Goal: Information Seeking & Learning: Learn about a topic

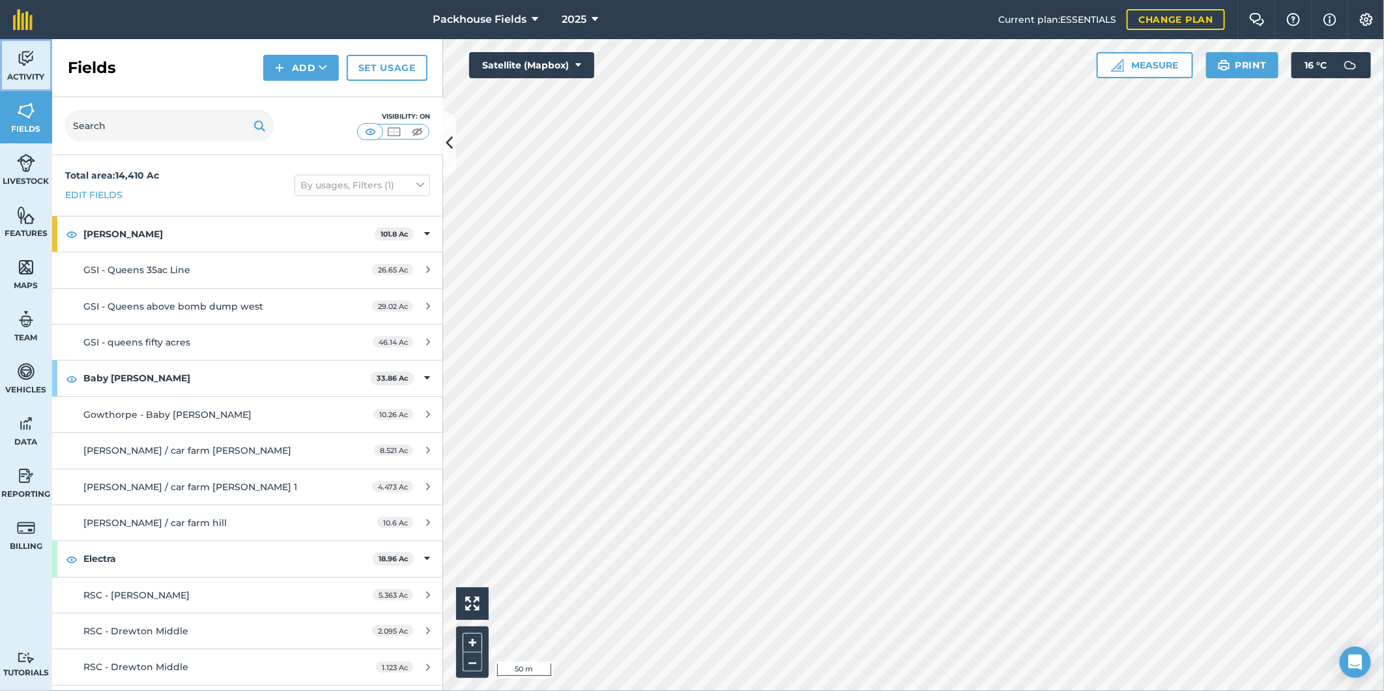
click at [30, 66] on img at bounding box center [26, 59] width 18 height 20
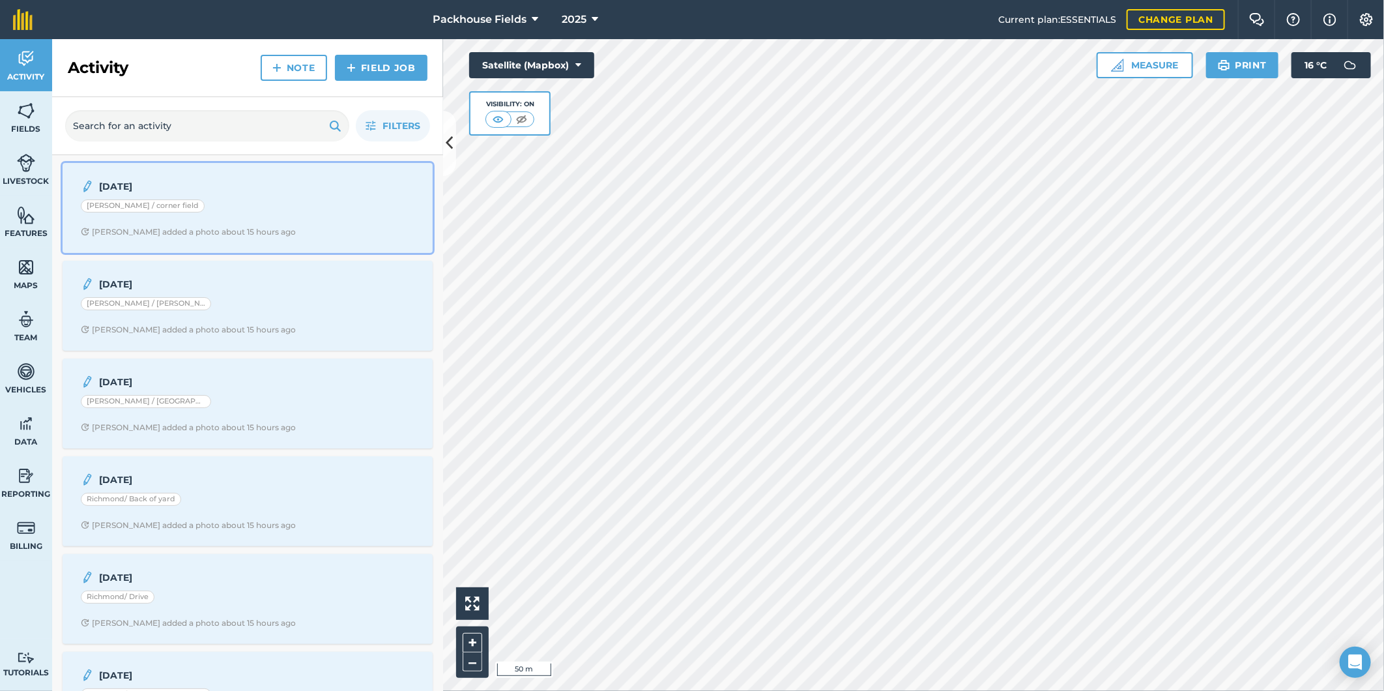
click at [216, 187] on strong "[DATE]" at bounding box center [202, 186] width 207 height 14
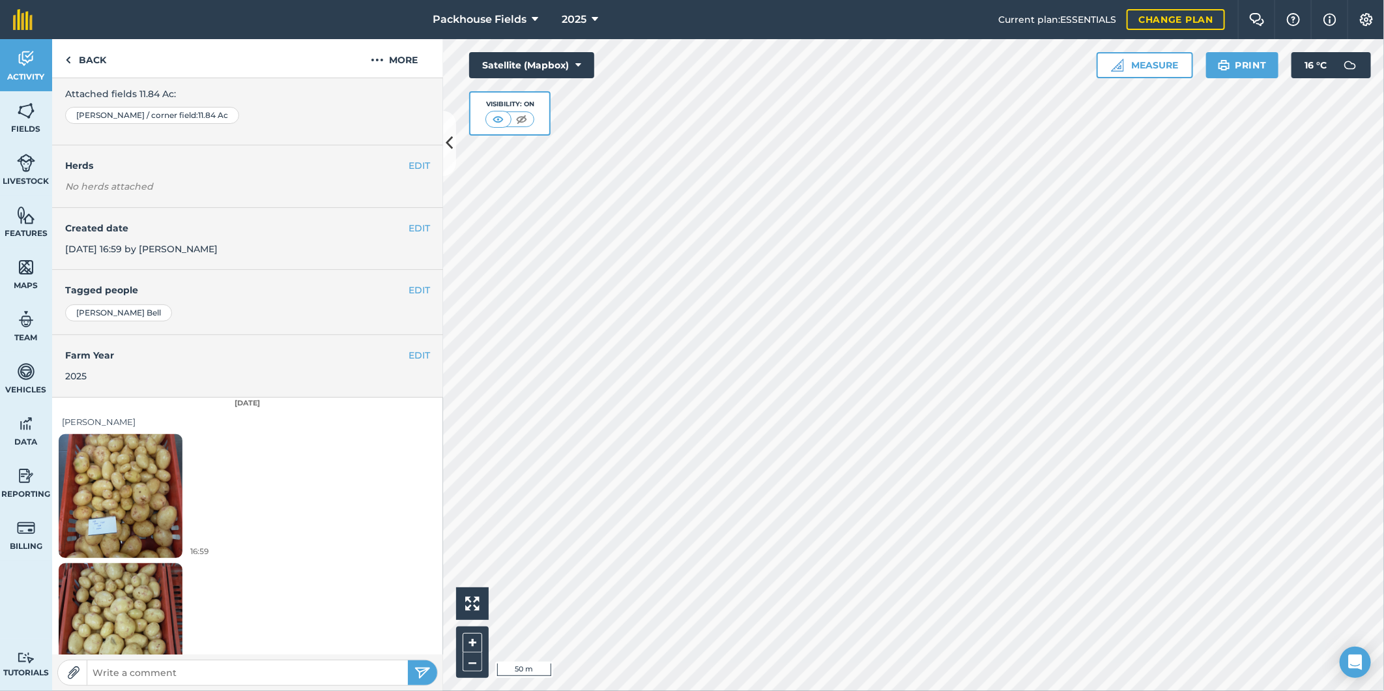
scroll to position [133, 0]
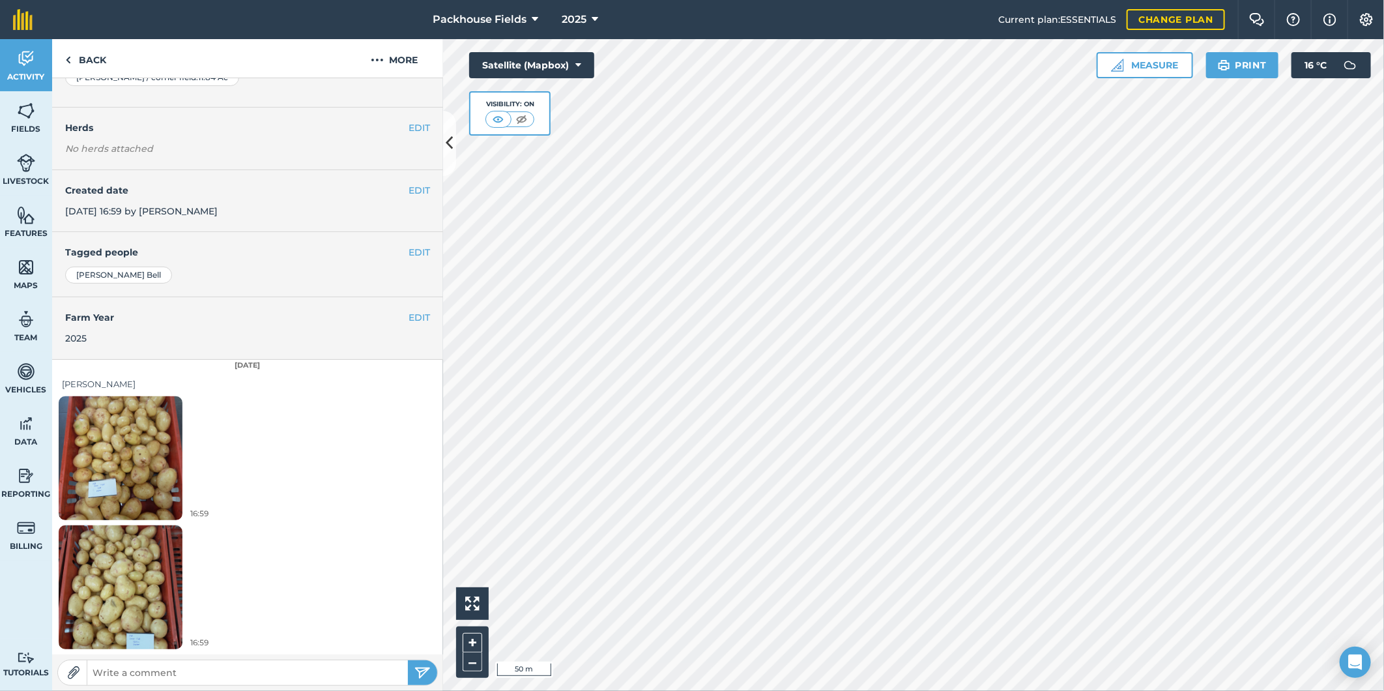
click at [142, 427] on img at bounding box center [121, 457] width 124 height 165
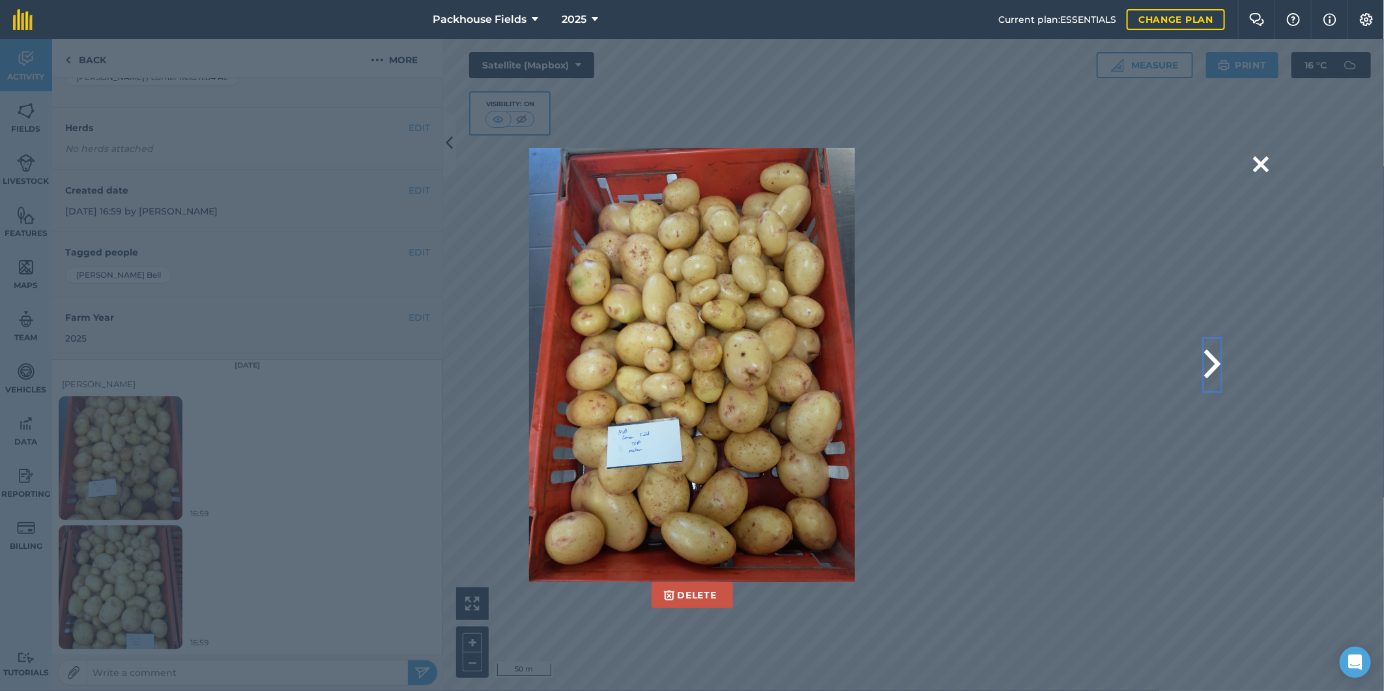
click at [1211, 362] on button at bounding box center [1212, 365] width 16 height 52
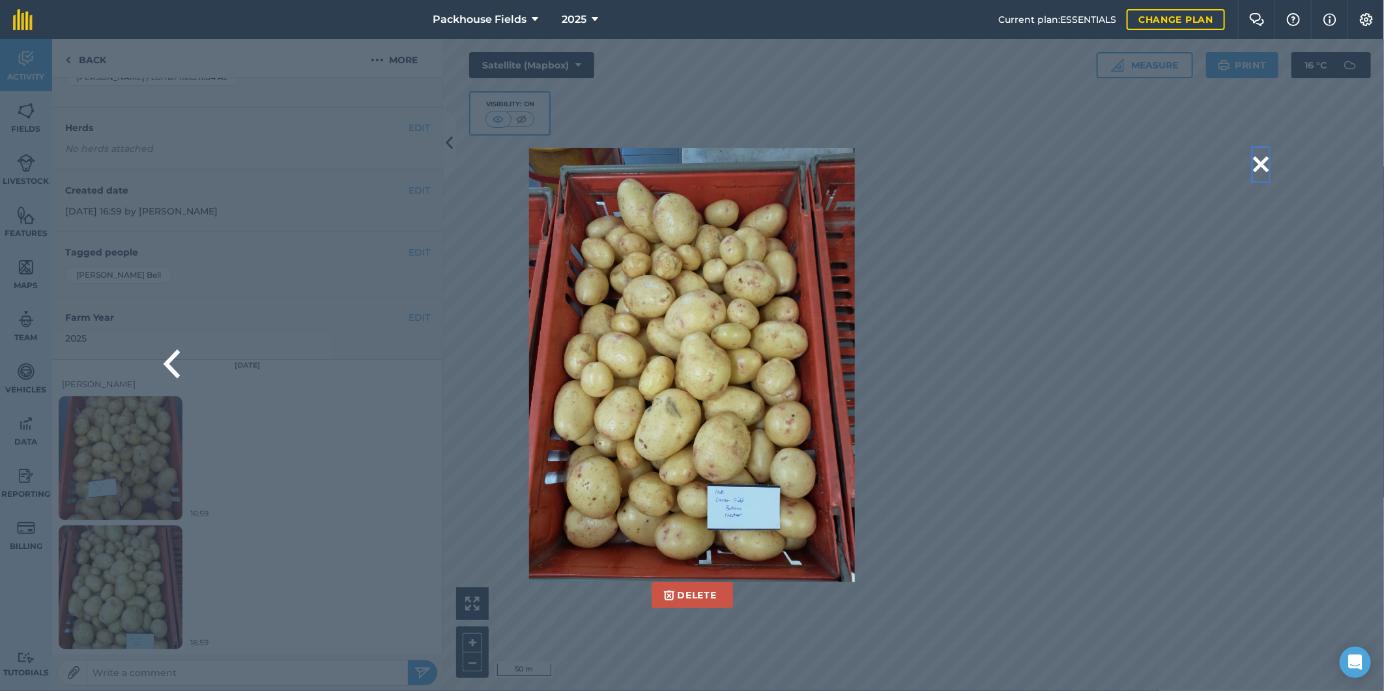
click at [1261, 165] on button at bounding box center [1261, 164] width 16 height 33
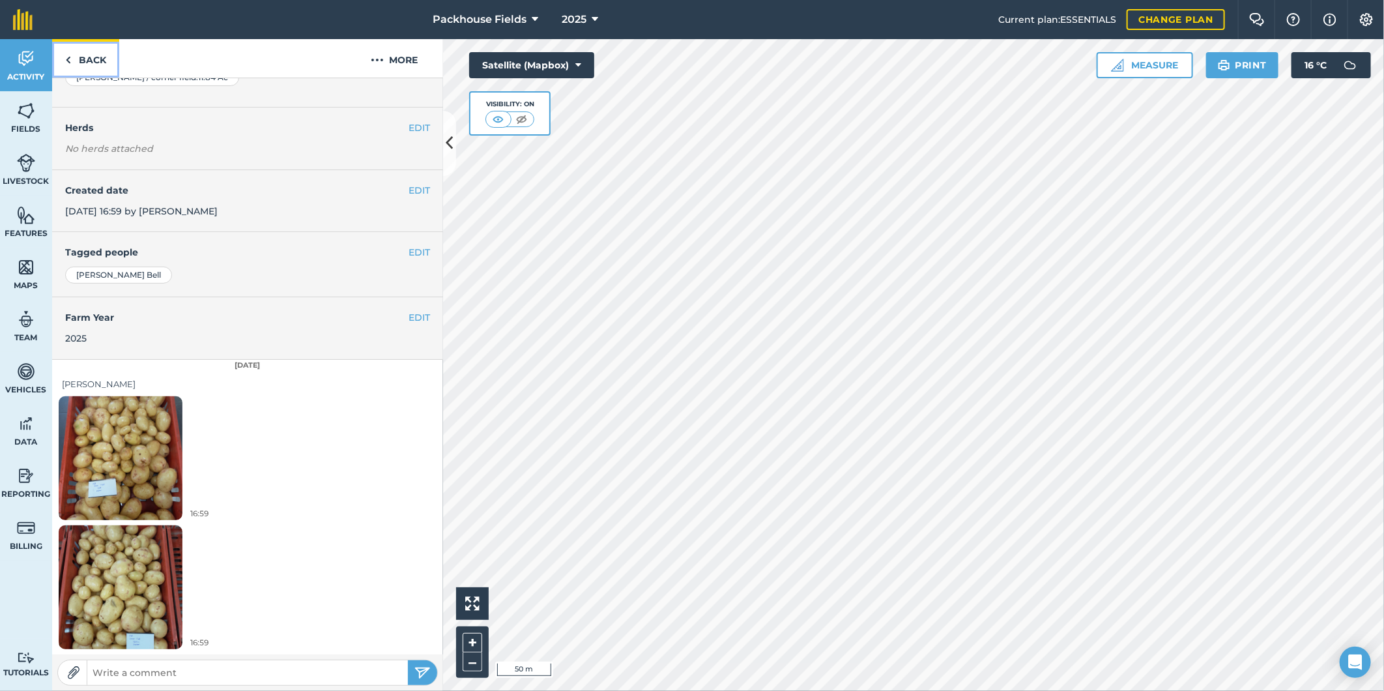
click at [89, 60] on link "Back" at bounding box center [85, 58] width 67 height 38
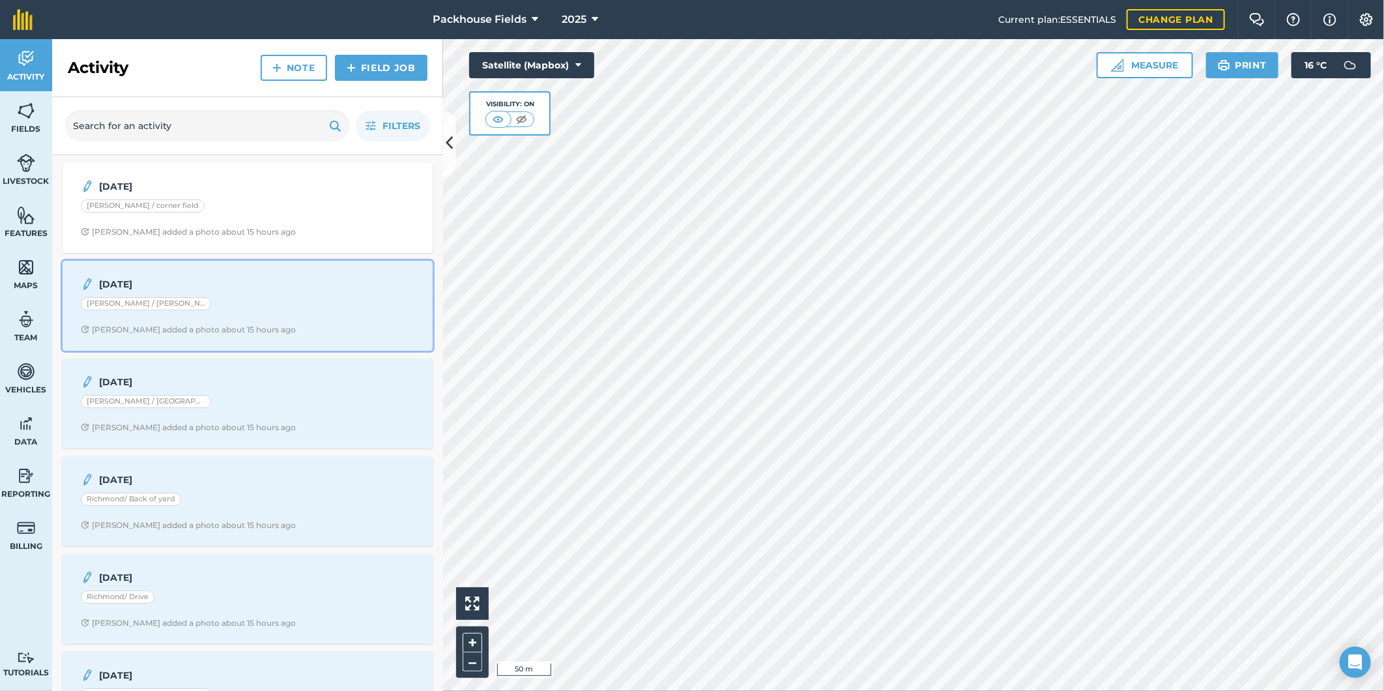
click at [189, 311] on div "[PERSON_NAME] / [PERSON_NAME] shed" at bounding box center [248, 305] width 334 height 17
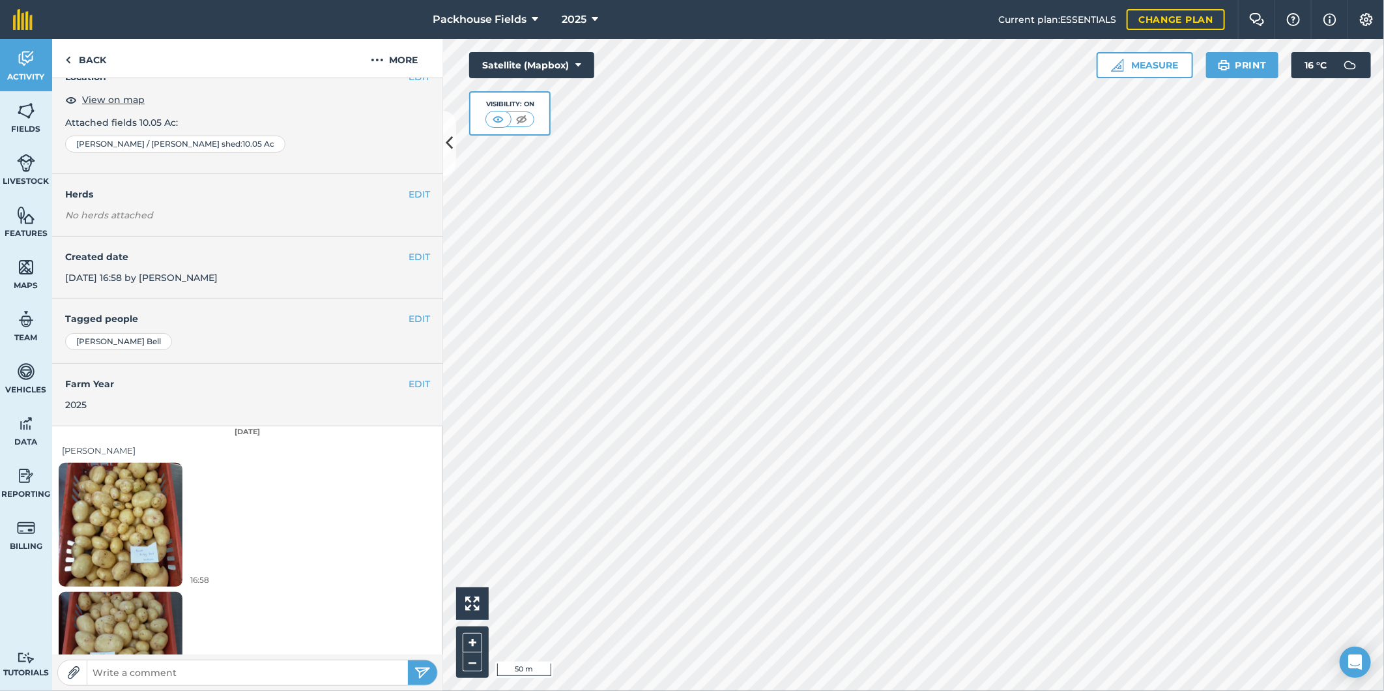
scroll to position [133, 0]
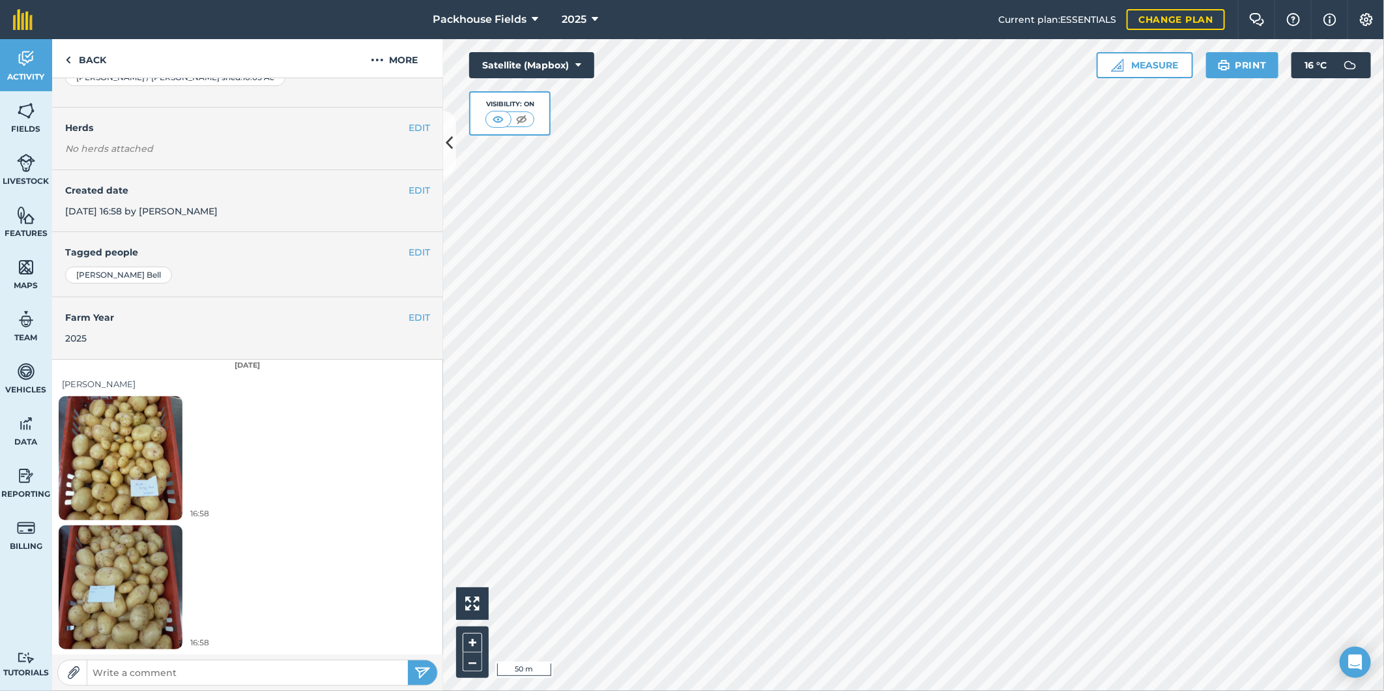
click at [121, 448] on img at bounding box center [121, 457] width 124 height 165
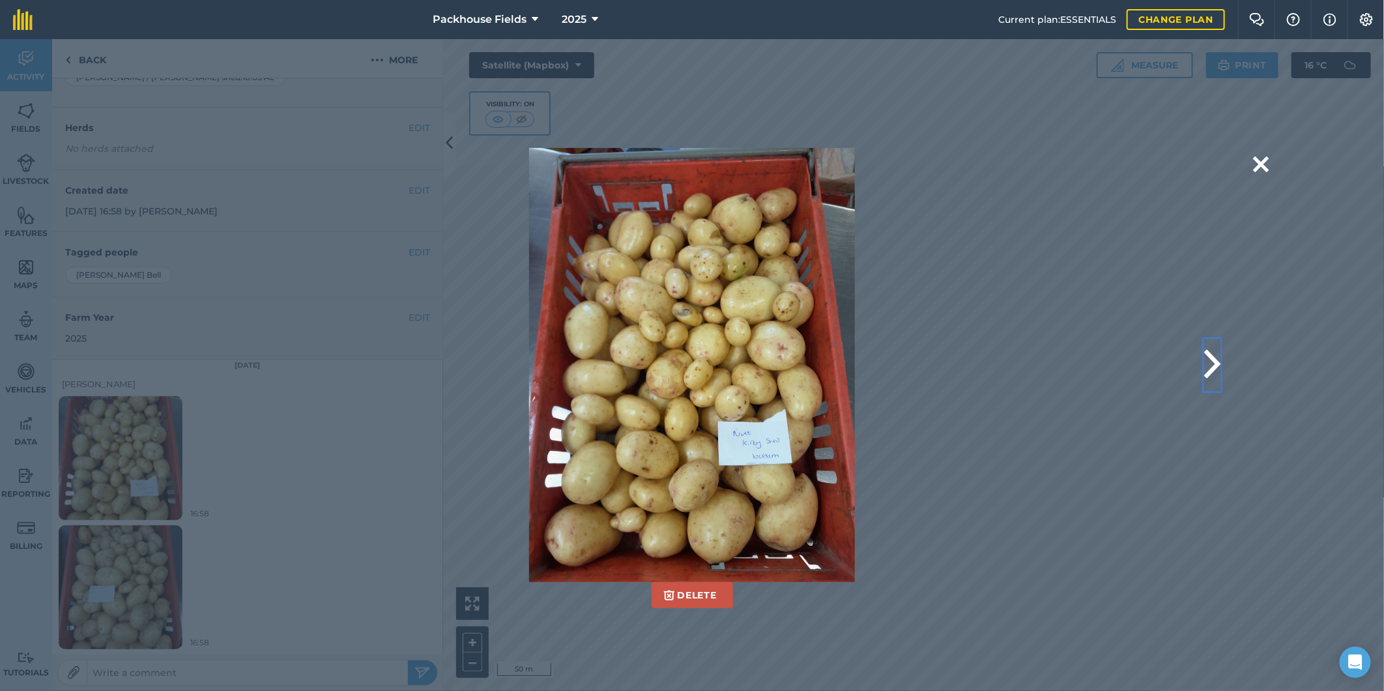
click at [1214, 357] on button at bounding box center [1212, 365] width 16 height 52
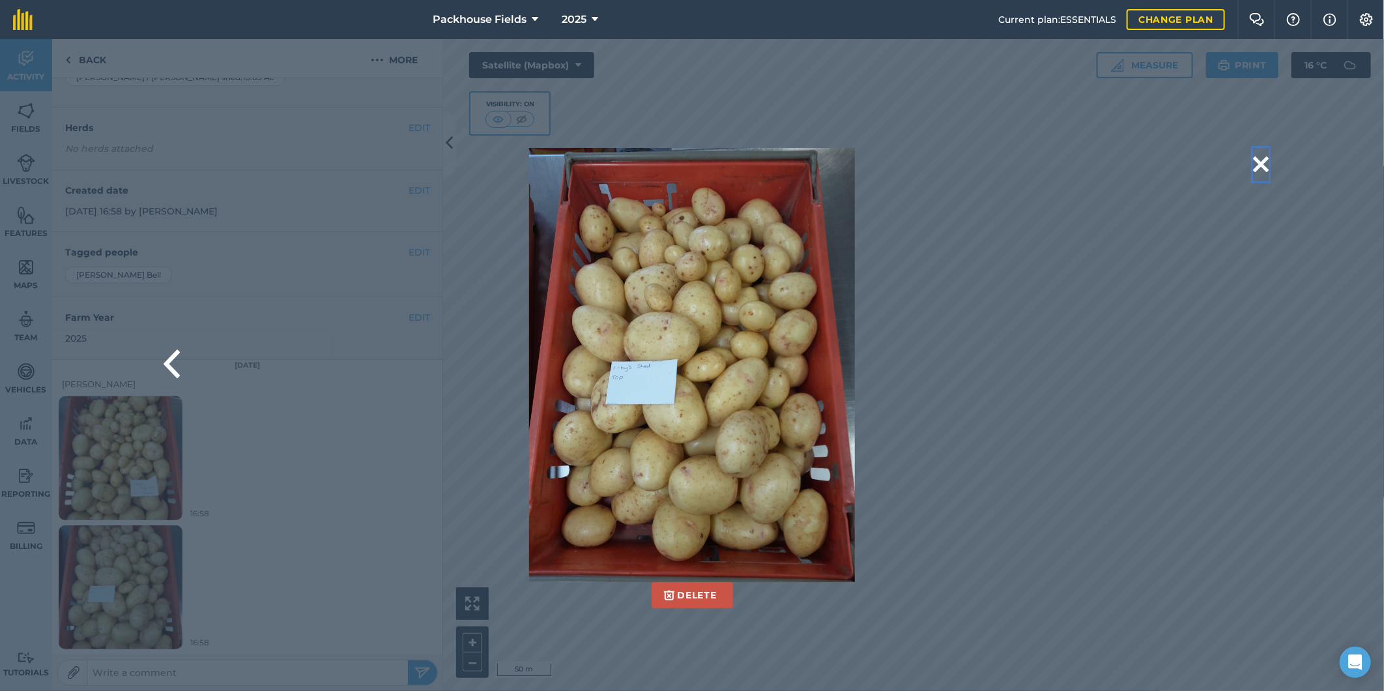
click at [1260, 158] on button at bounding box center [1261, 164] width 16 height 33
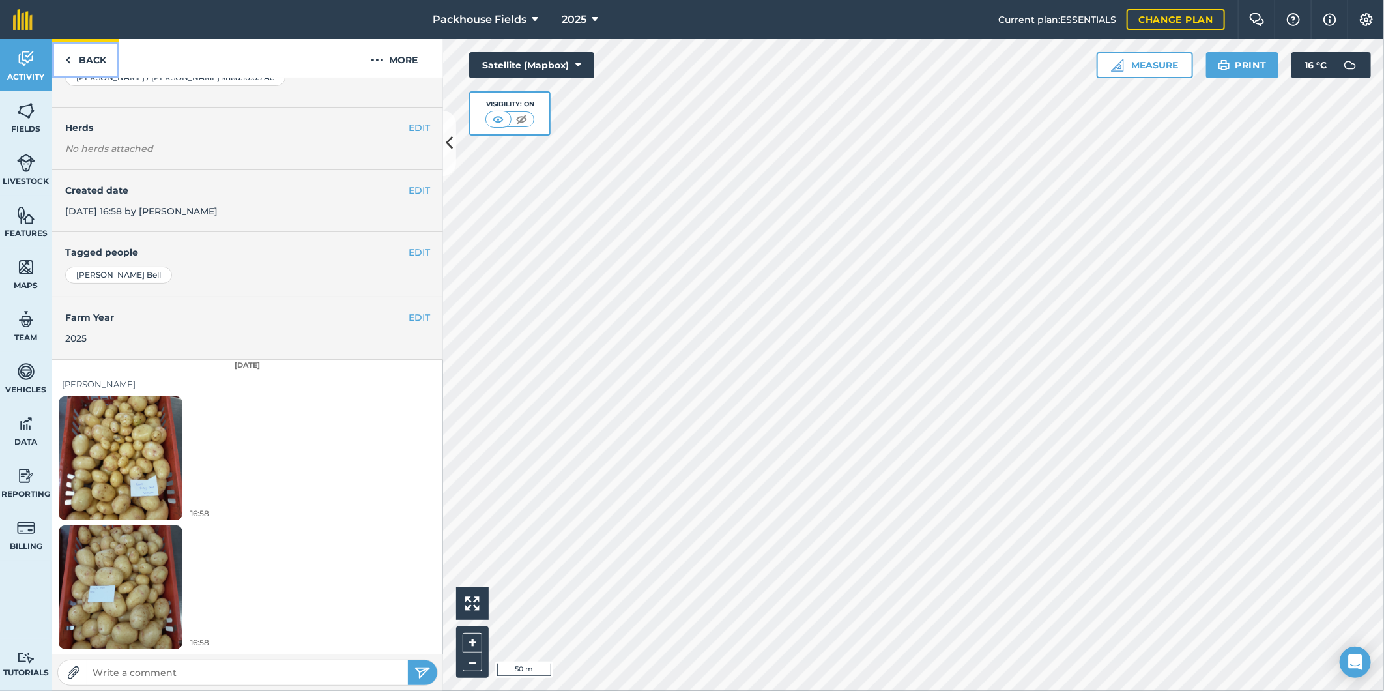
click at [90, 57] on link "Back" at bounding box center [85, 58] width 67 height 38
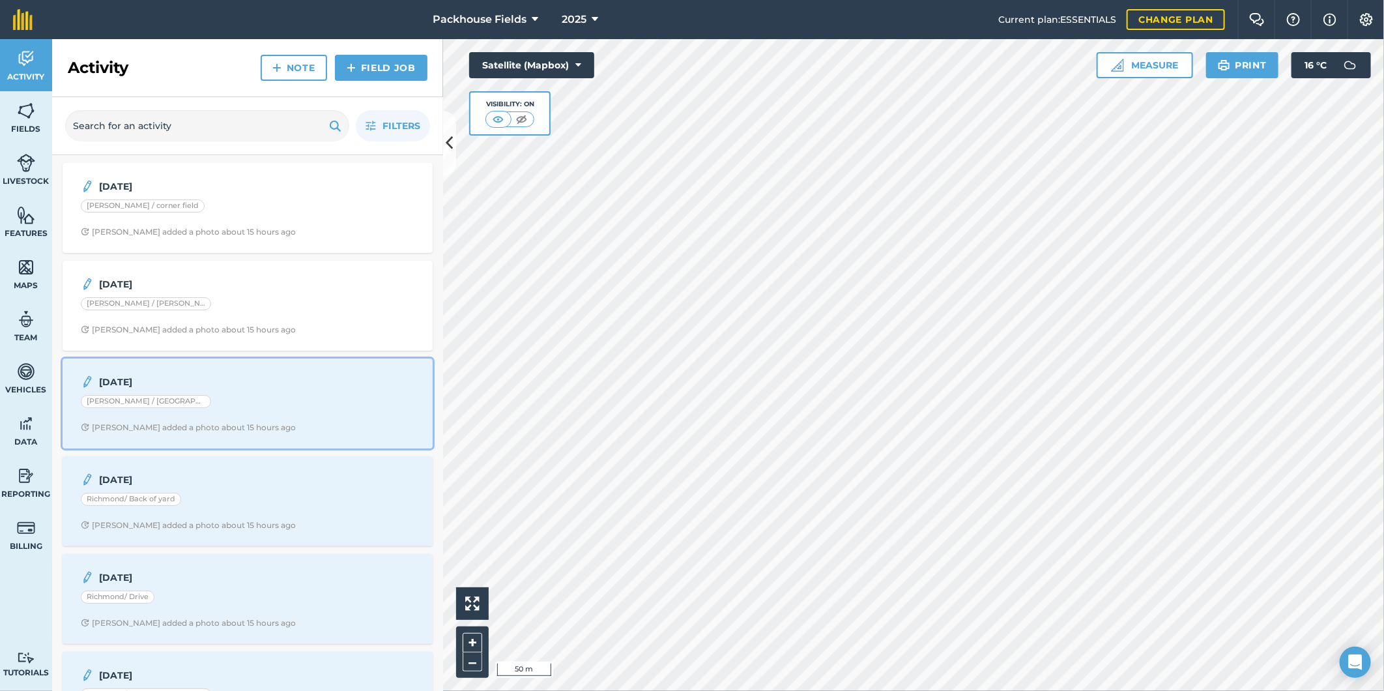
click at [237, 400] on div "[PERSON_NAME] / [GEOGRAPHIC_DATA] home" at bounding box center [248, 403] width 334 height 17
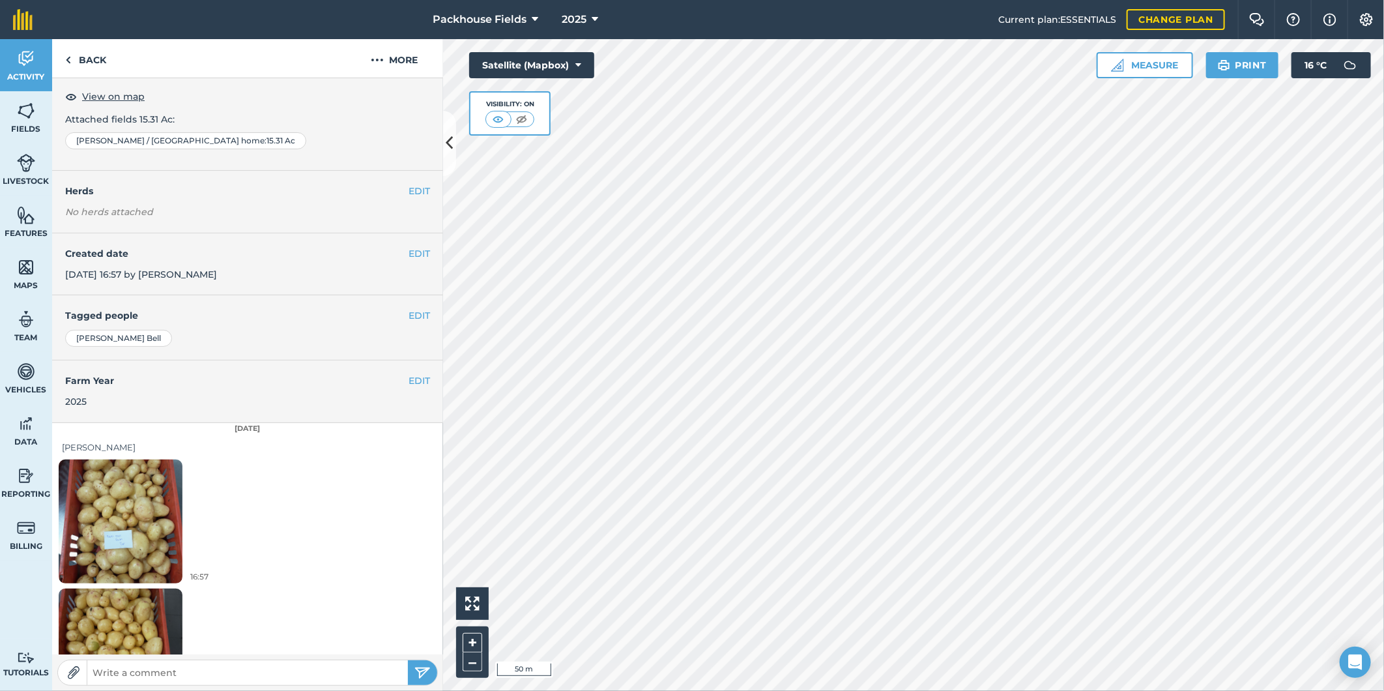
scroll to position [133, 0]
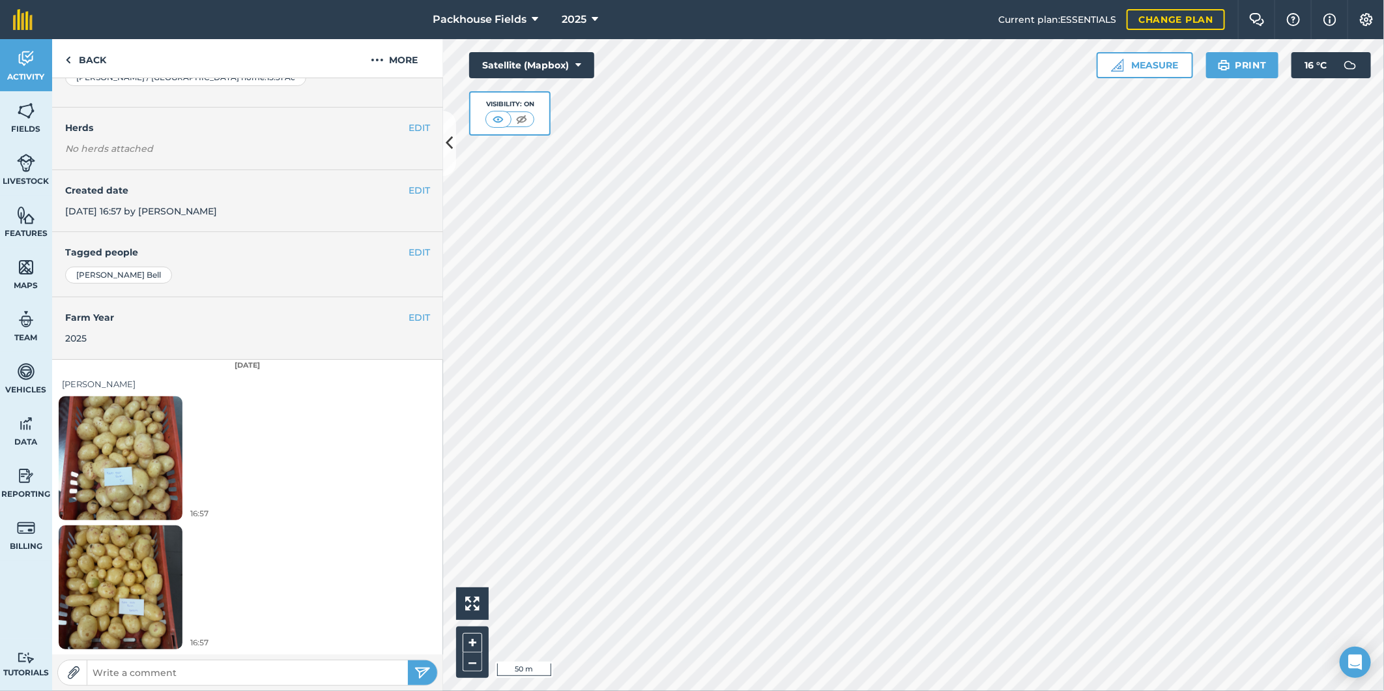
click at [164, 459] on img at bounding box center [121, 457] width 124 height 165
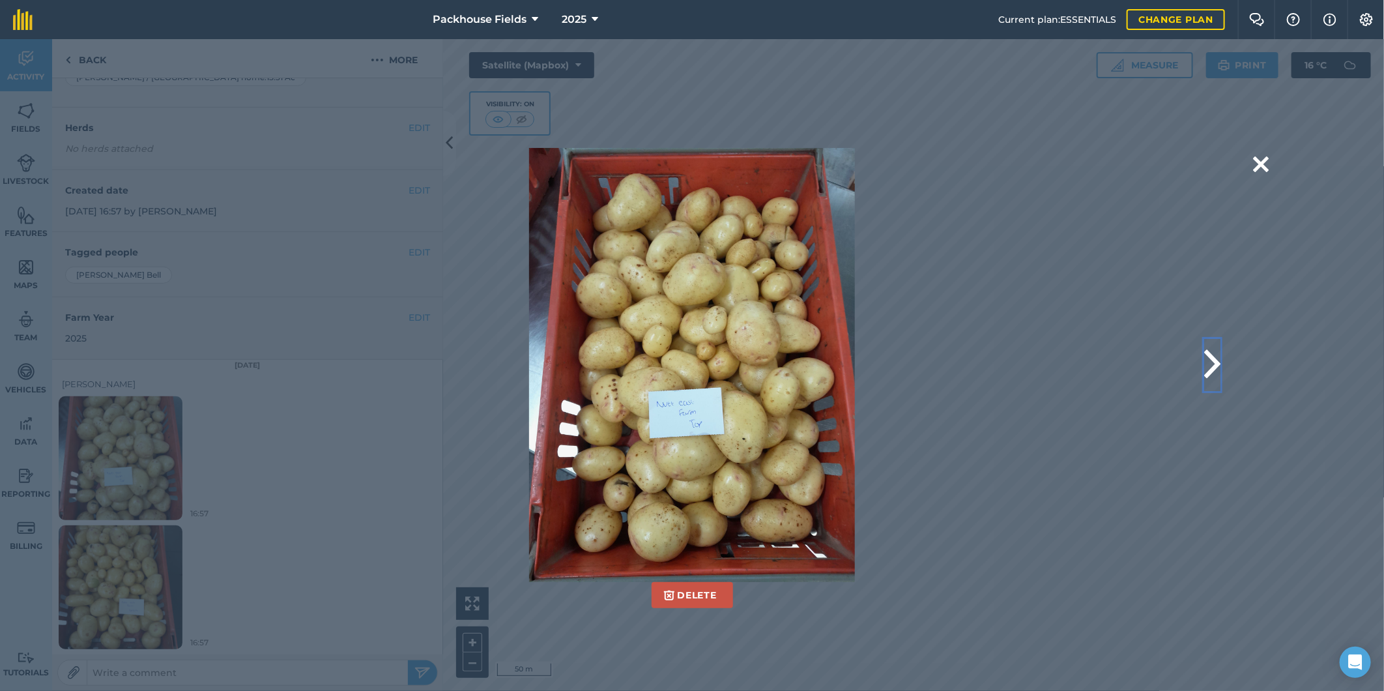
click at [1216, 364] on button at bounding box center [1212, 365] width 16 height 52
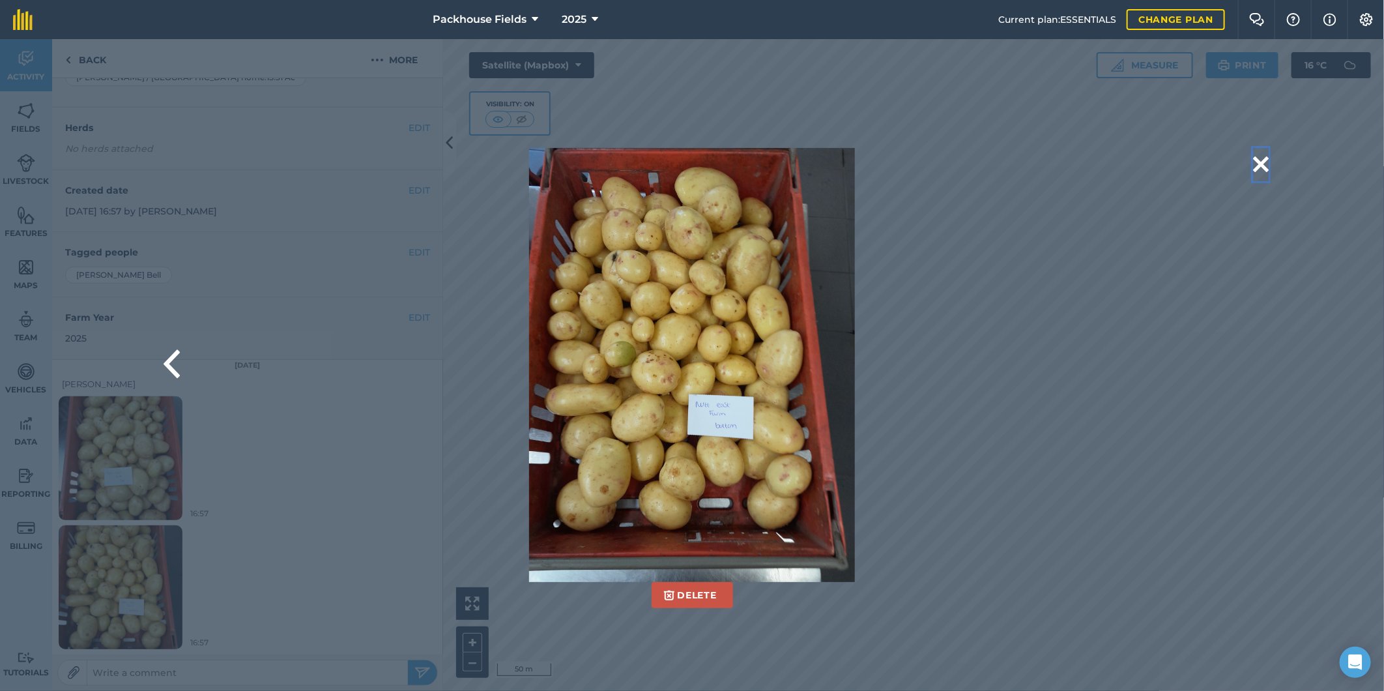
click at [1259, 167] on button at bounding box center [1261, 164] width 16 height 33
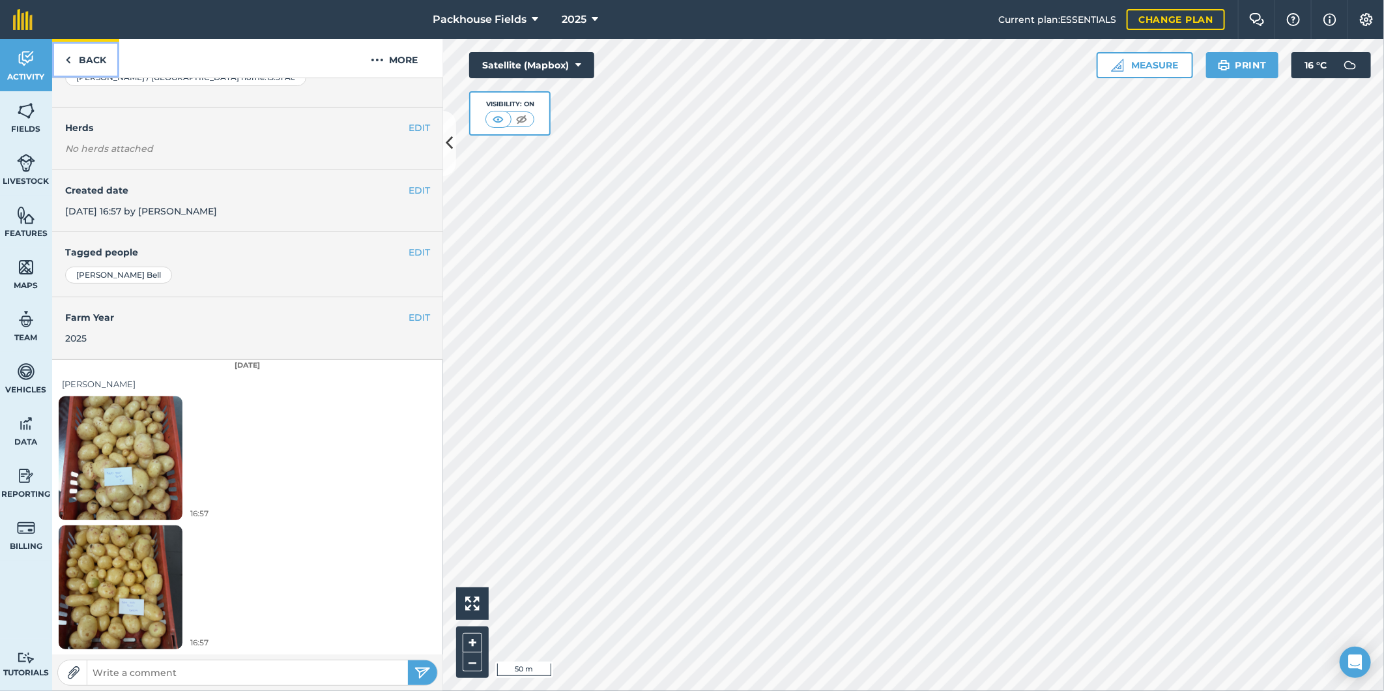
click at [104, 57] on link "Back" at bounding box center [85, 58] width 67 height 38
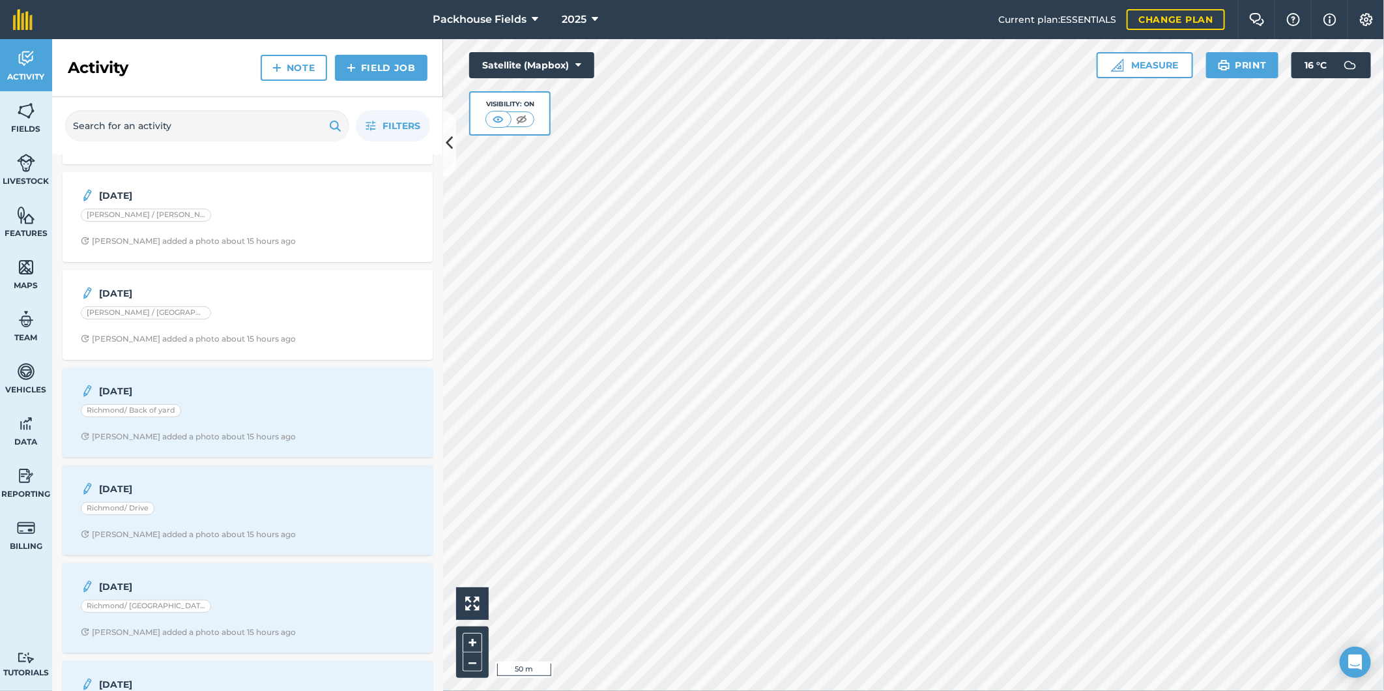
scroll to position [193, 0]
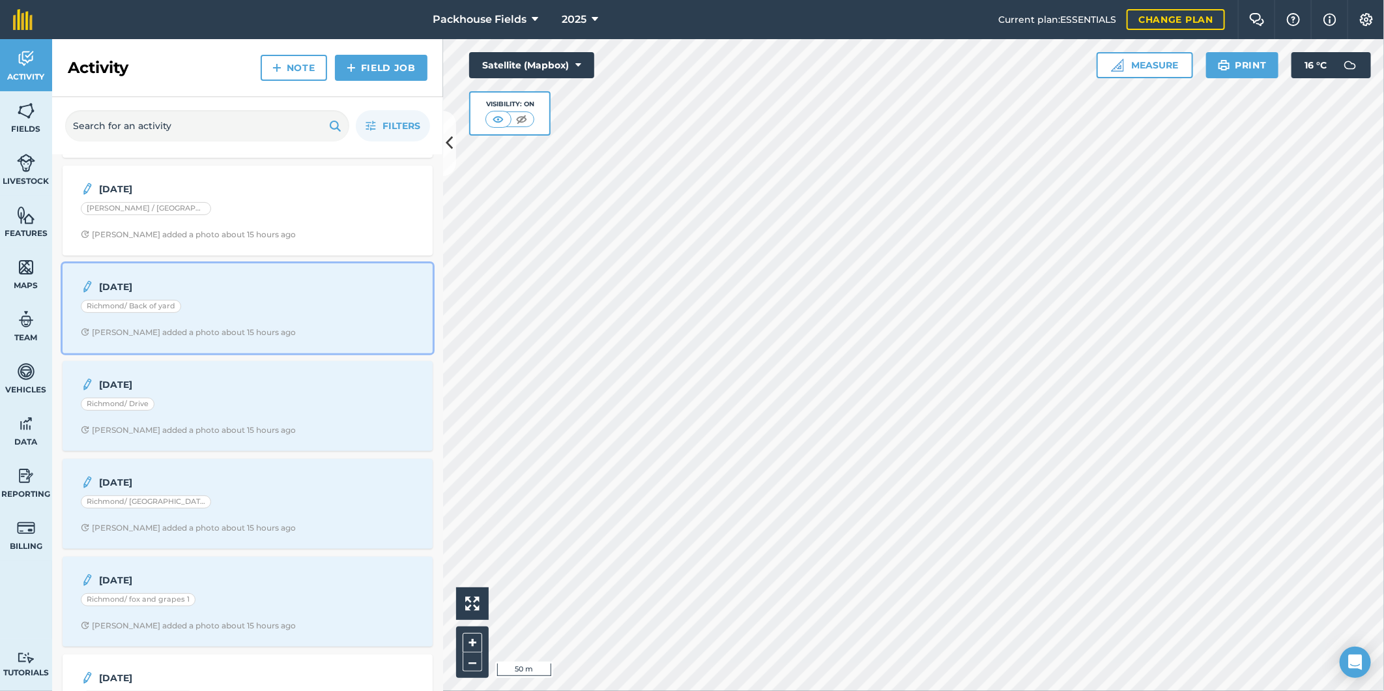
click at [223, 303] on div "Richmond/ Back of yard" at bounding box center [248, 308] width 334 height 17
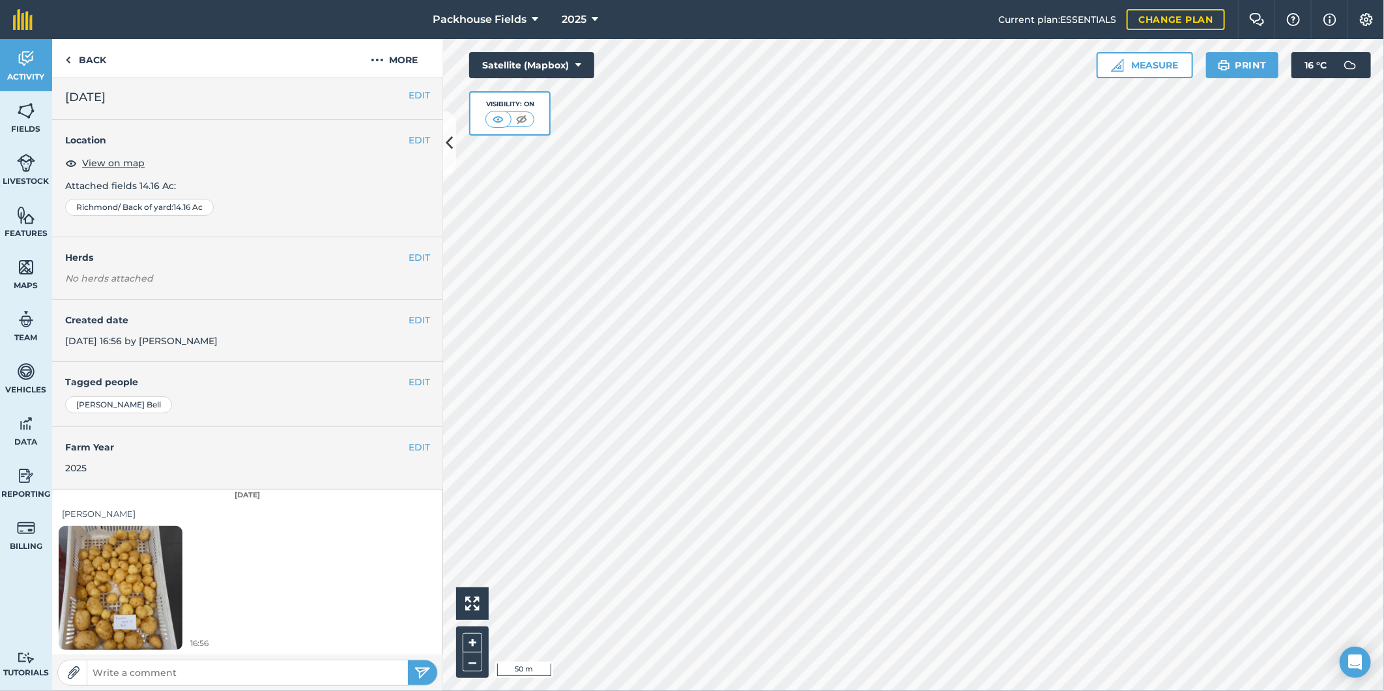
scroll to position [4, 0]
click at [129, 568] on img at bounding box center [121, 586] width 124 height 165
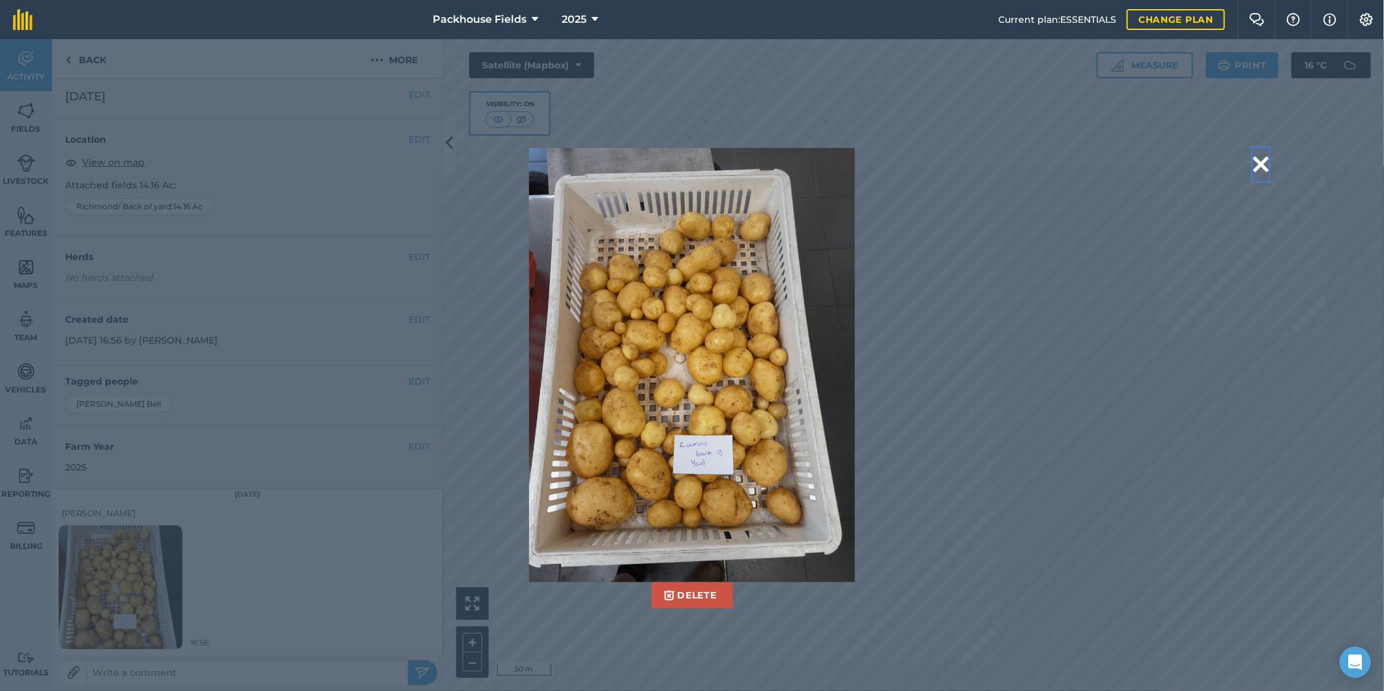
click at [1264, 166] on button at bounding box center [1261, 164] width 16 height 33
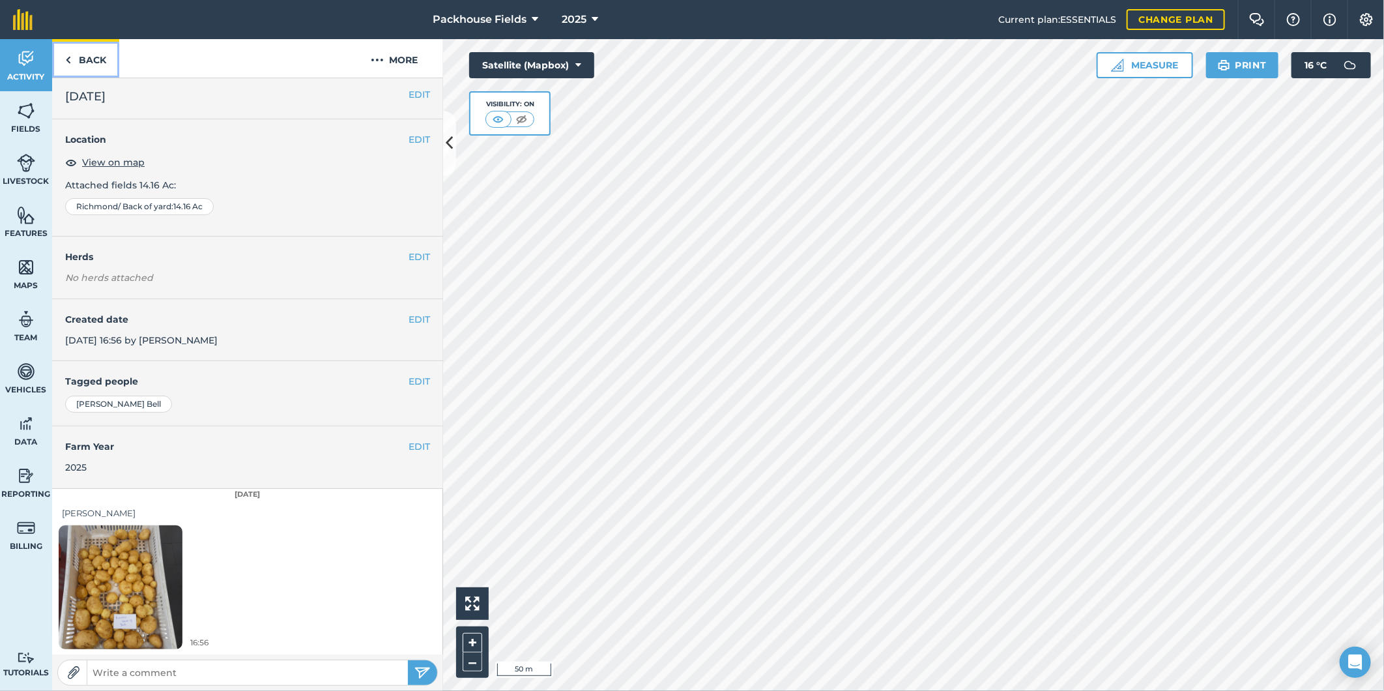
click at [95, 57] on link "Back" at bounding box center [85, 58] width 67 height 38
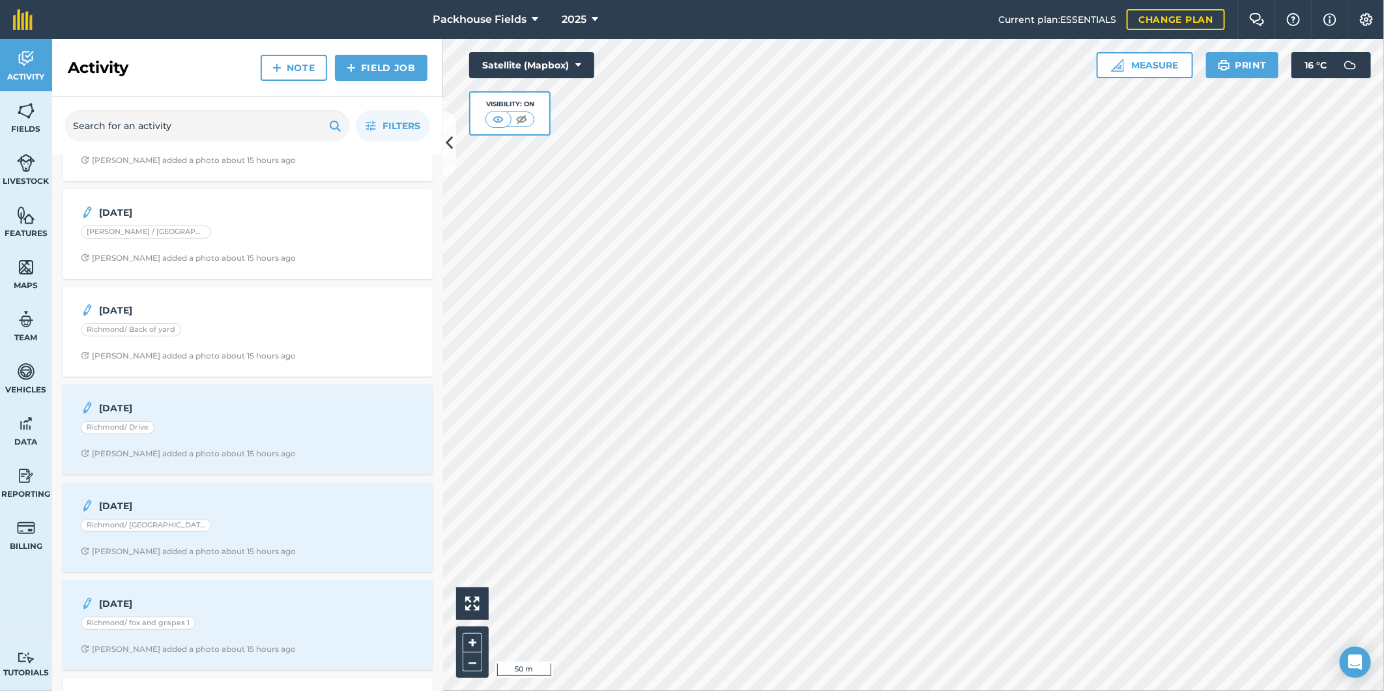
scroll to position [193, 0]
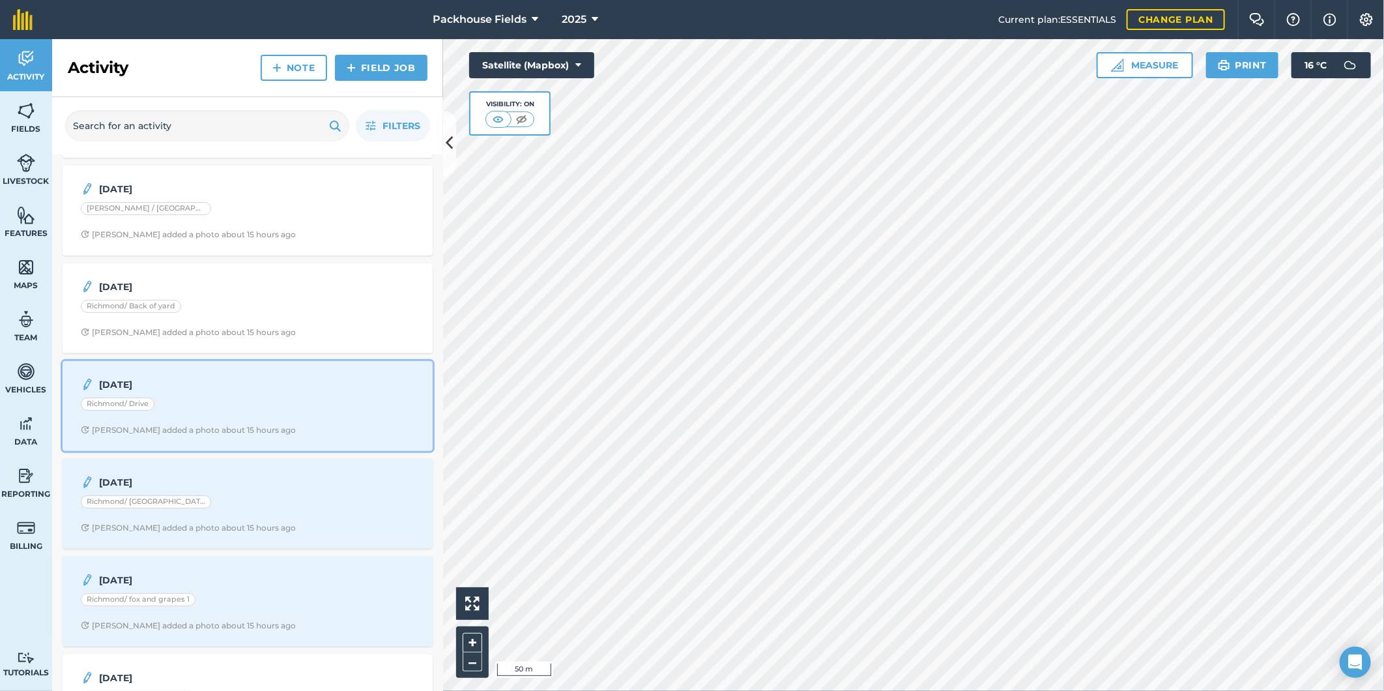
click at [250, 394] on div "[DATE] Richmond/ Drive [PERSON_NAME] added a photo about 15 hours ago" at bounding box center [247, 406] width 355 height 74
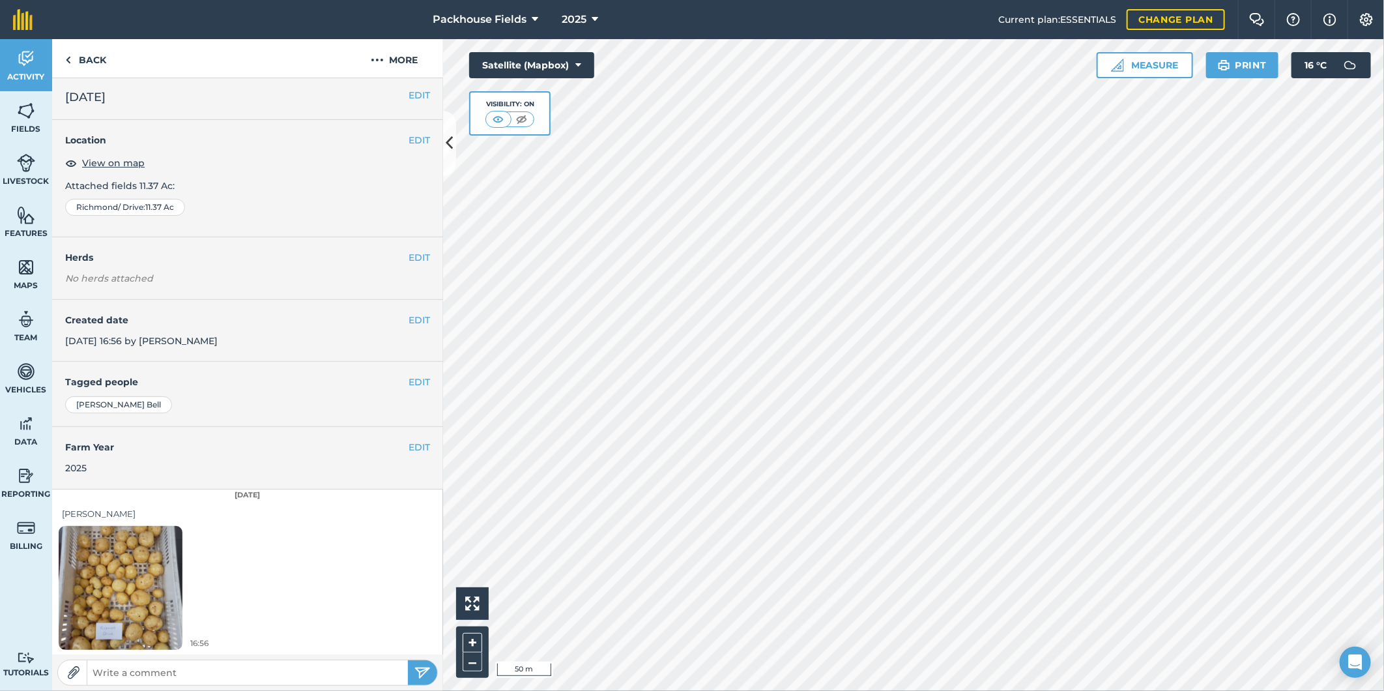
scroll to position [4, 0]
click at [143, 566] on img at bounding box center [121, 586] width 124 height 165
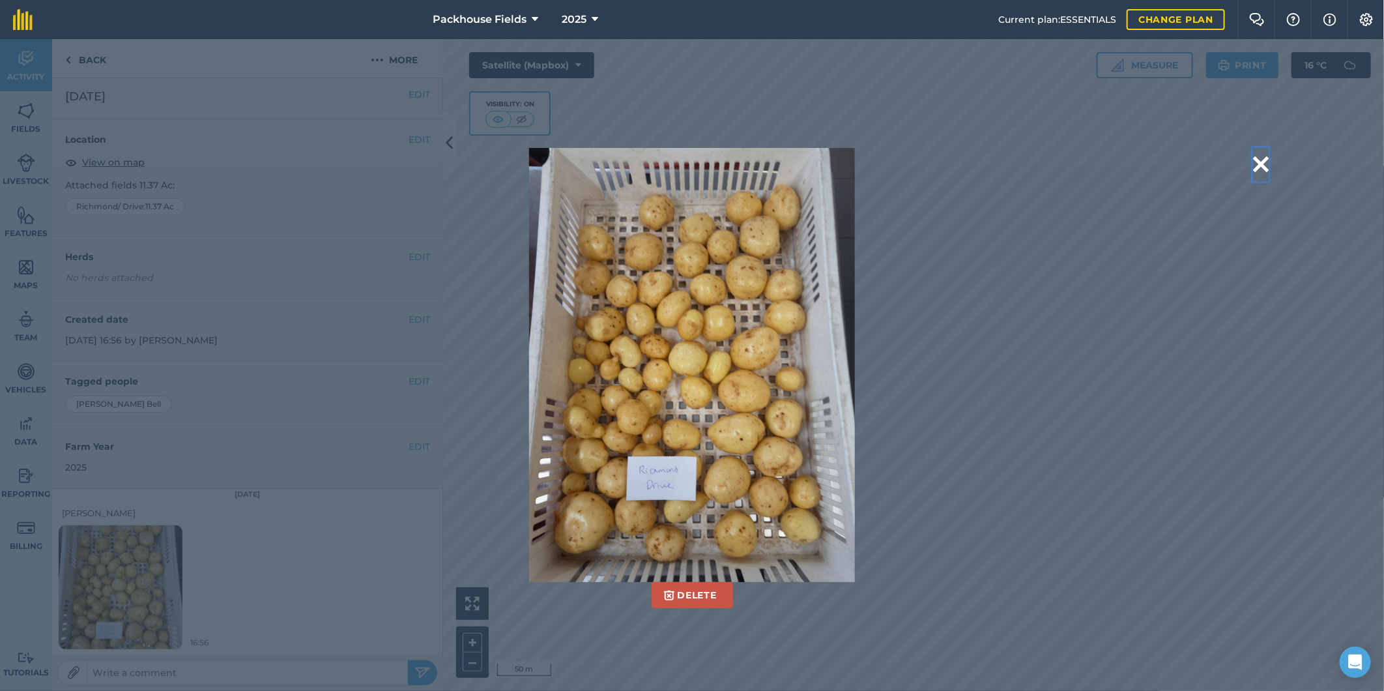
click at [1264, 161] on button at bounding box center [1261, 164] width 16 height 33
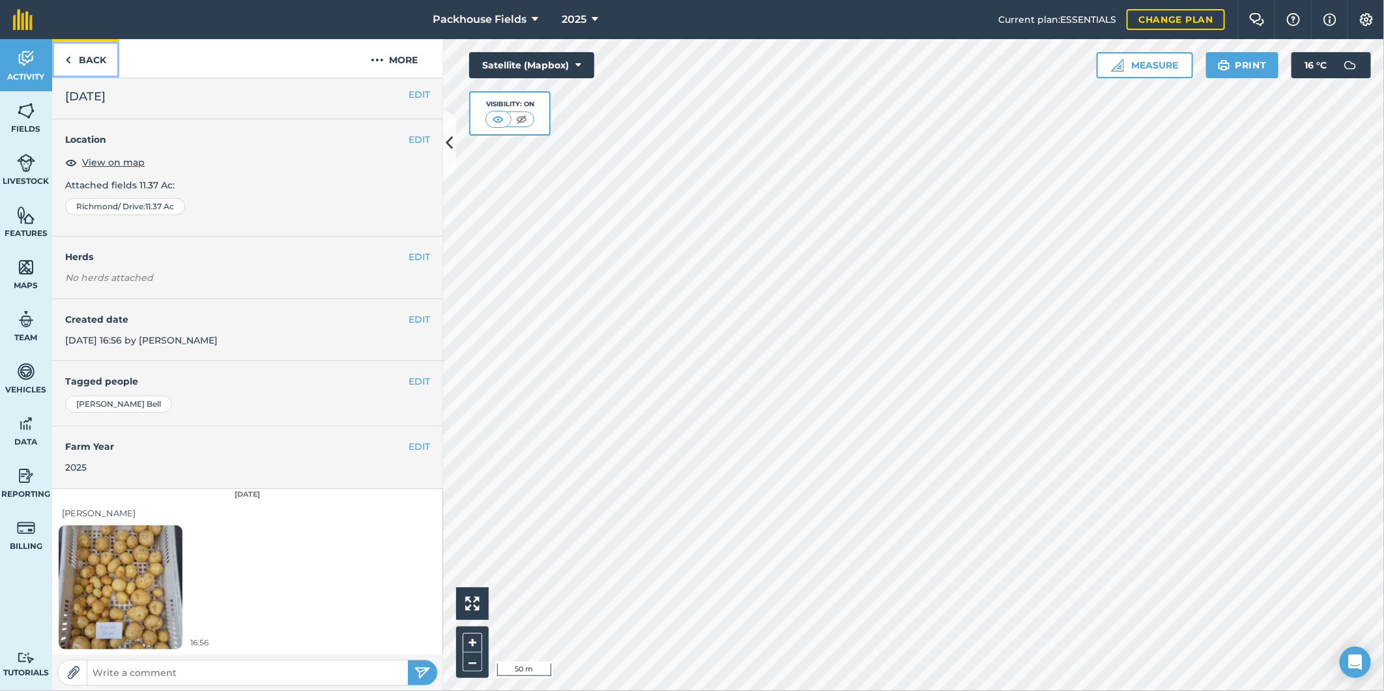
click at [101, 67] on link "Back" at bounding box center [85, 58] width 67 height 38
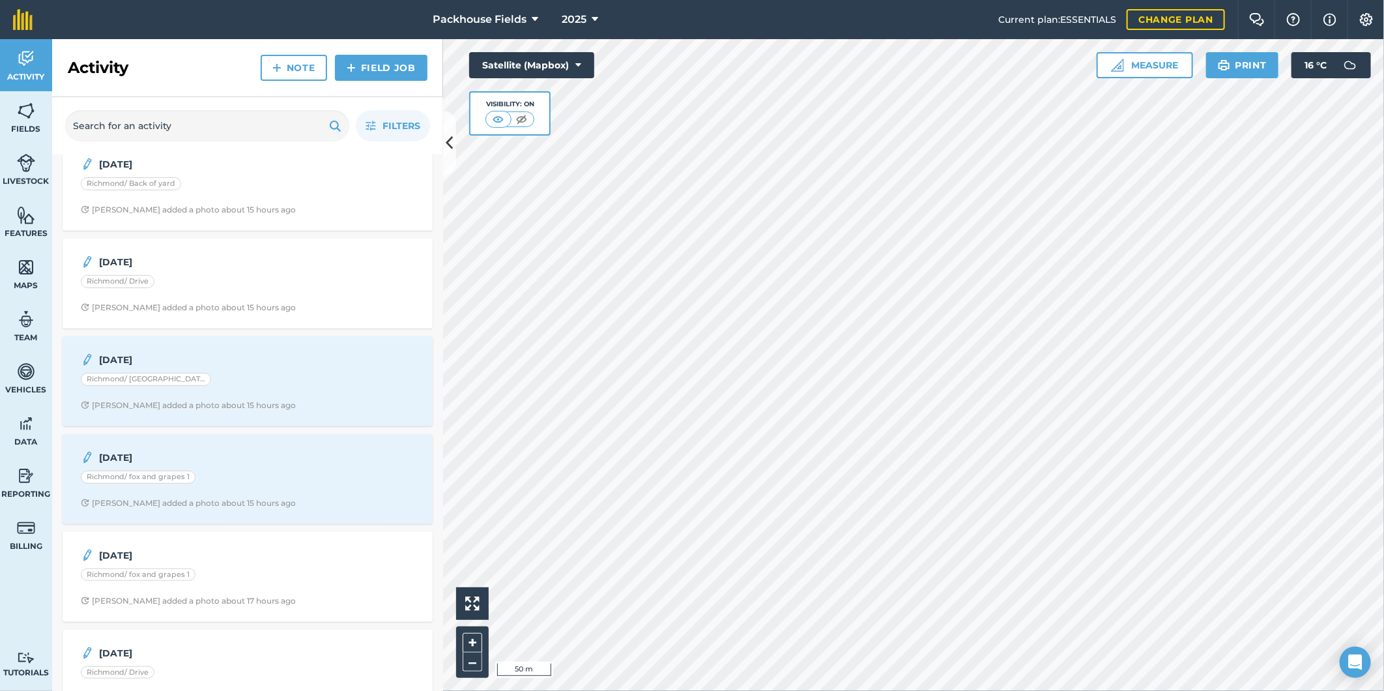
scroll to position [338, 0]
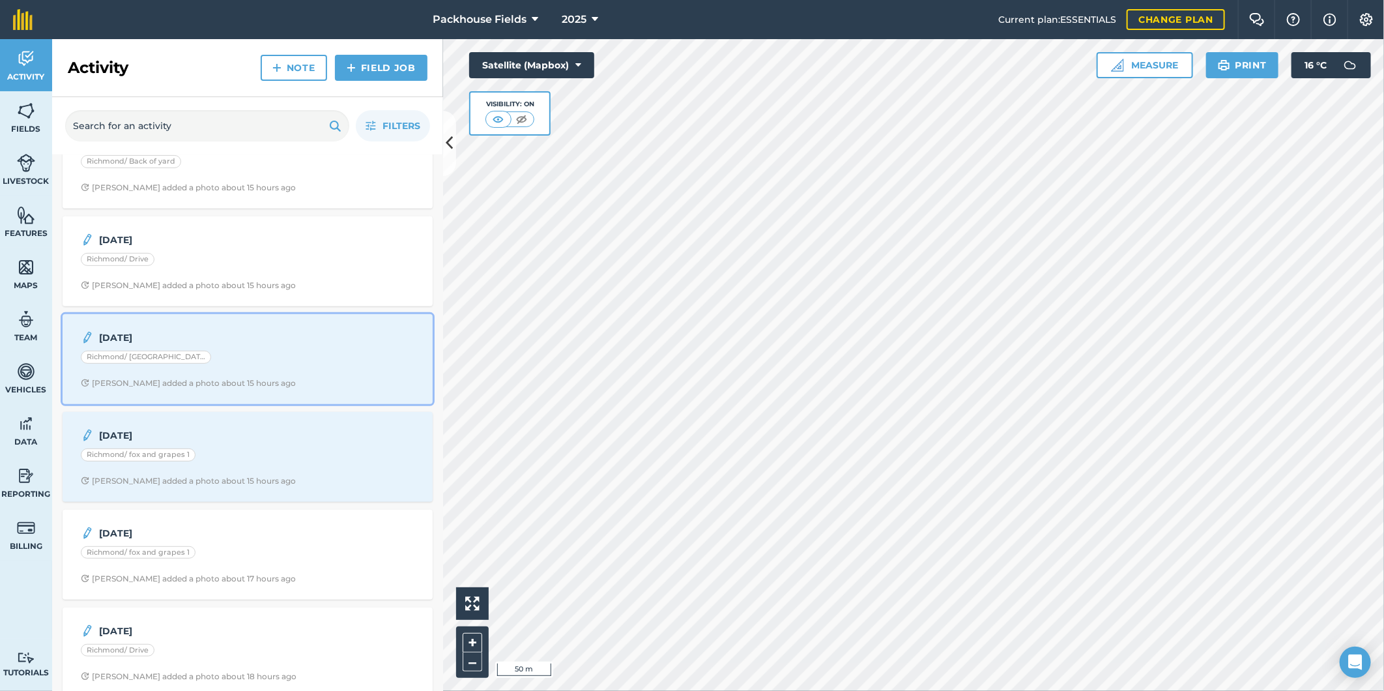
click at [239, 348] on div "[DATE] Richmond/ Towton [PERSON_NAME] added a photo about 15 hours ago" at bounding box center [247, 359] width 355 height 74
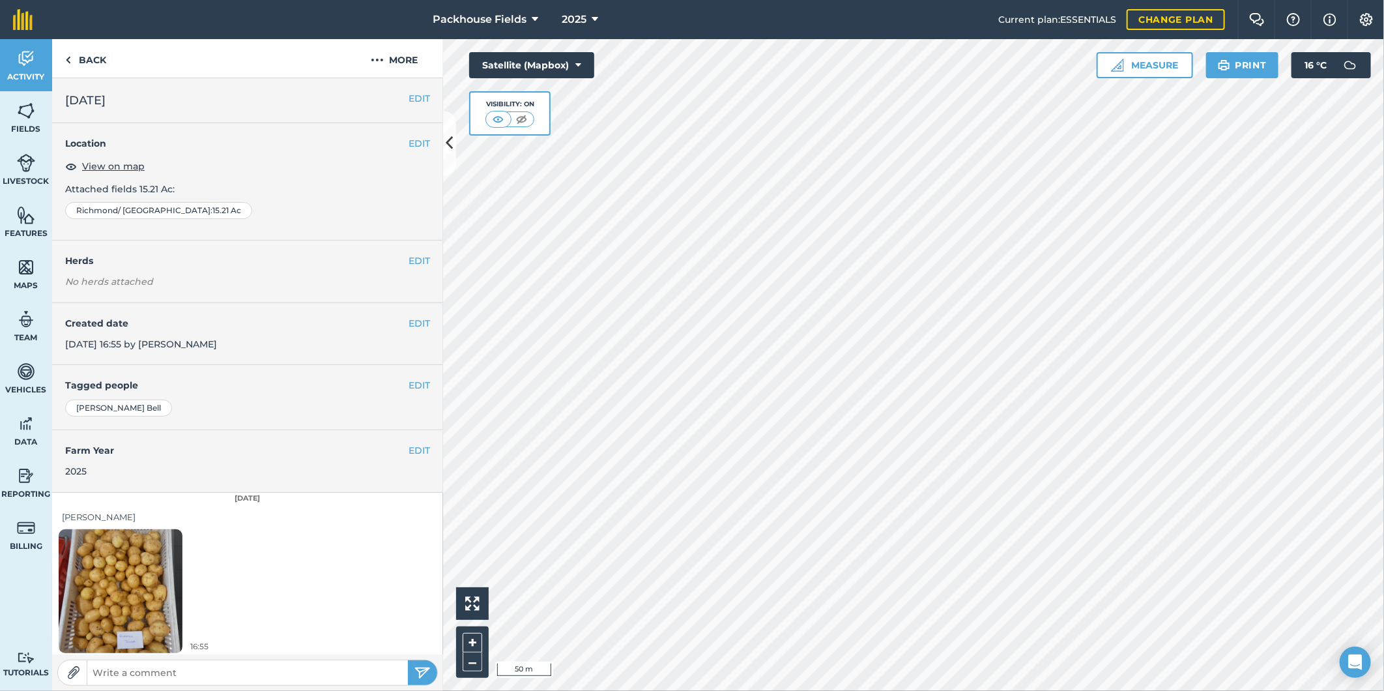
scroll to position [4, 0]
click at [108, 61] on link "Back" at bounding box center [85, 58] width 67 height 38
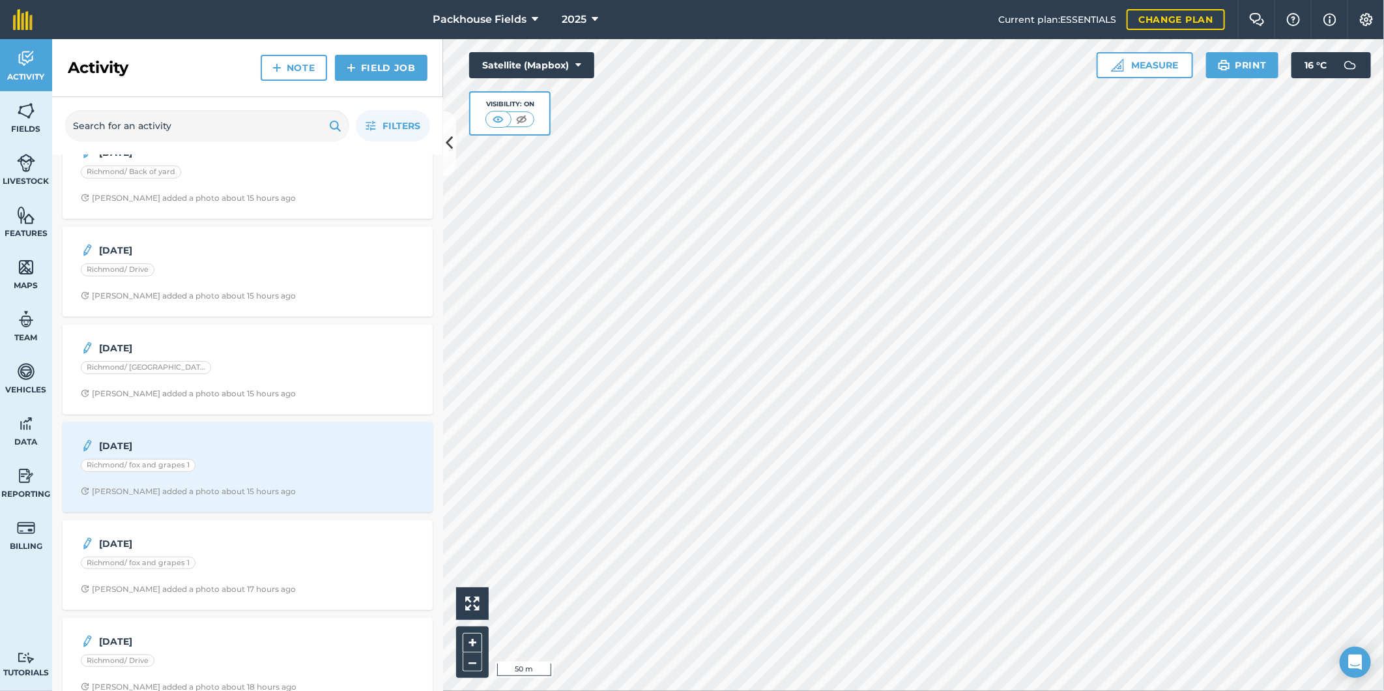
scroll to position [338, 0]
click at [246, 450] on div "Richmond/ fox and grapes 1" at bounding box center [248, 456] width 334 height 17
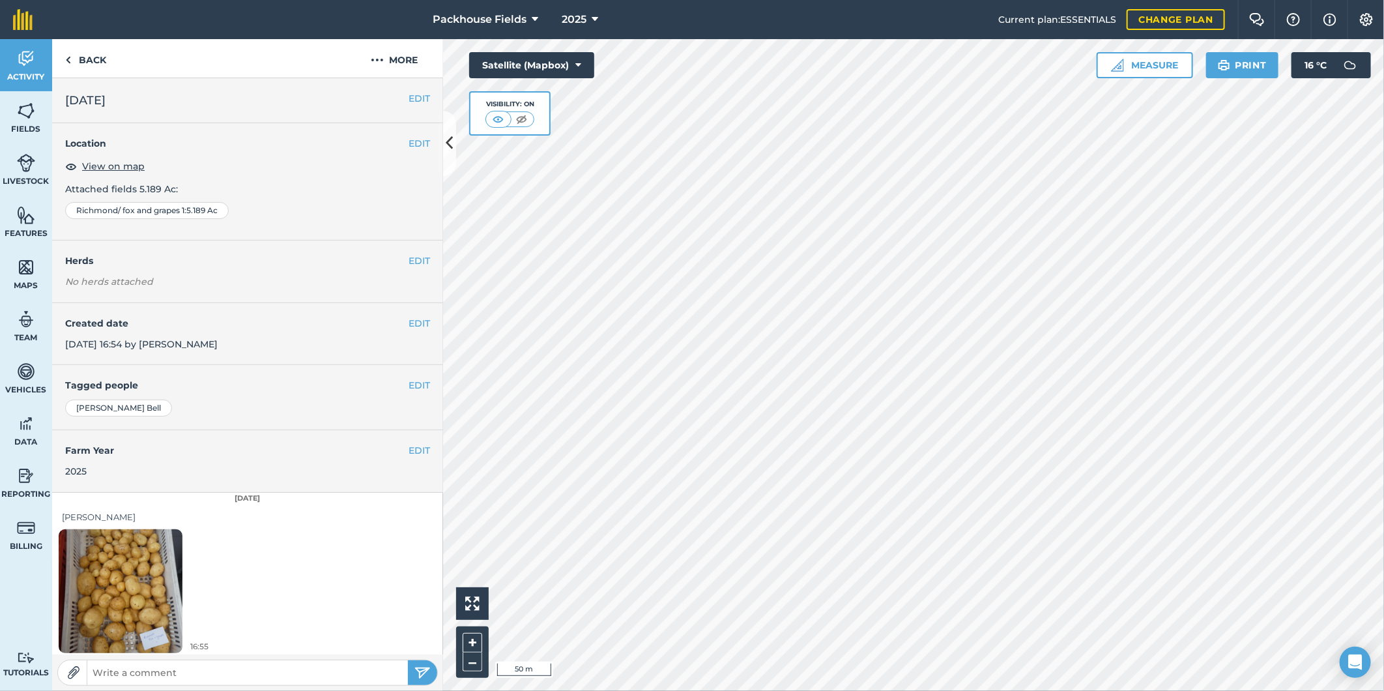
scroll to position [4, 0]
click at [119, 609] on img at bounding box center [121, 586] width 124 height 165
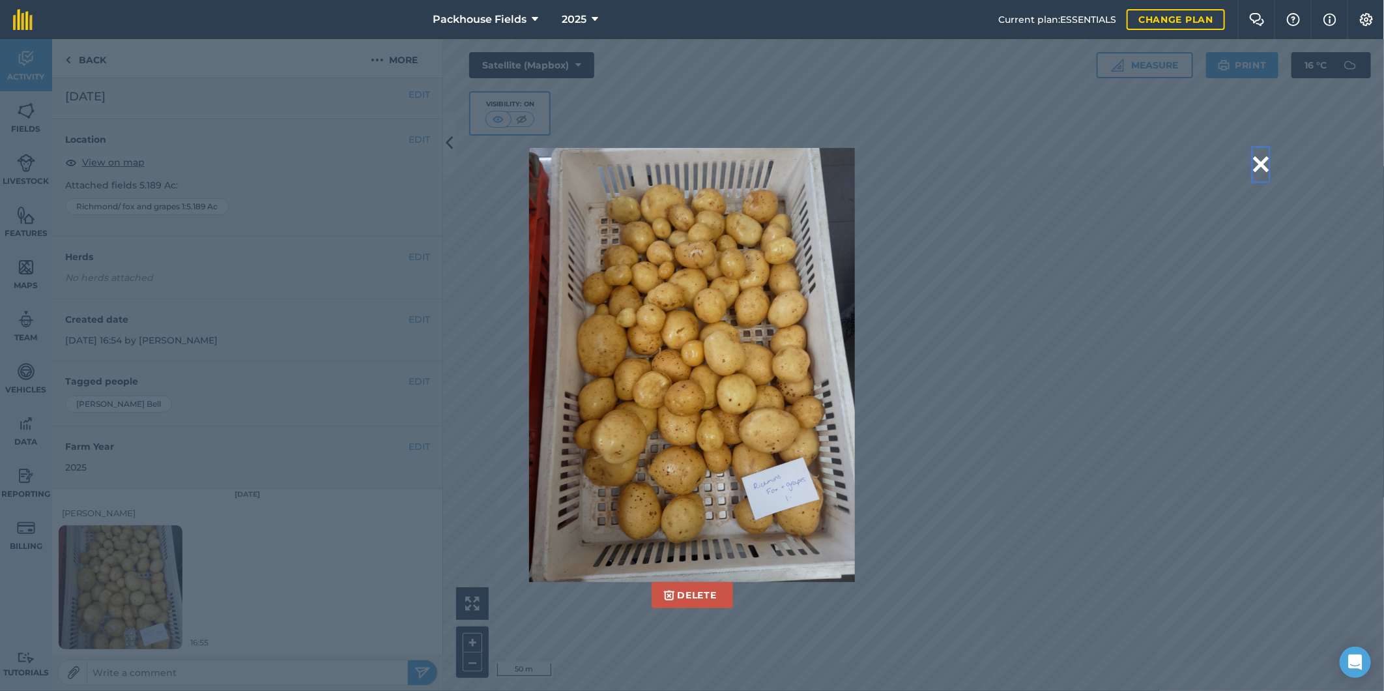
click at [1259, 166] on button at bounding box center [1261, 164] width 16 height 33
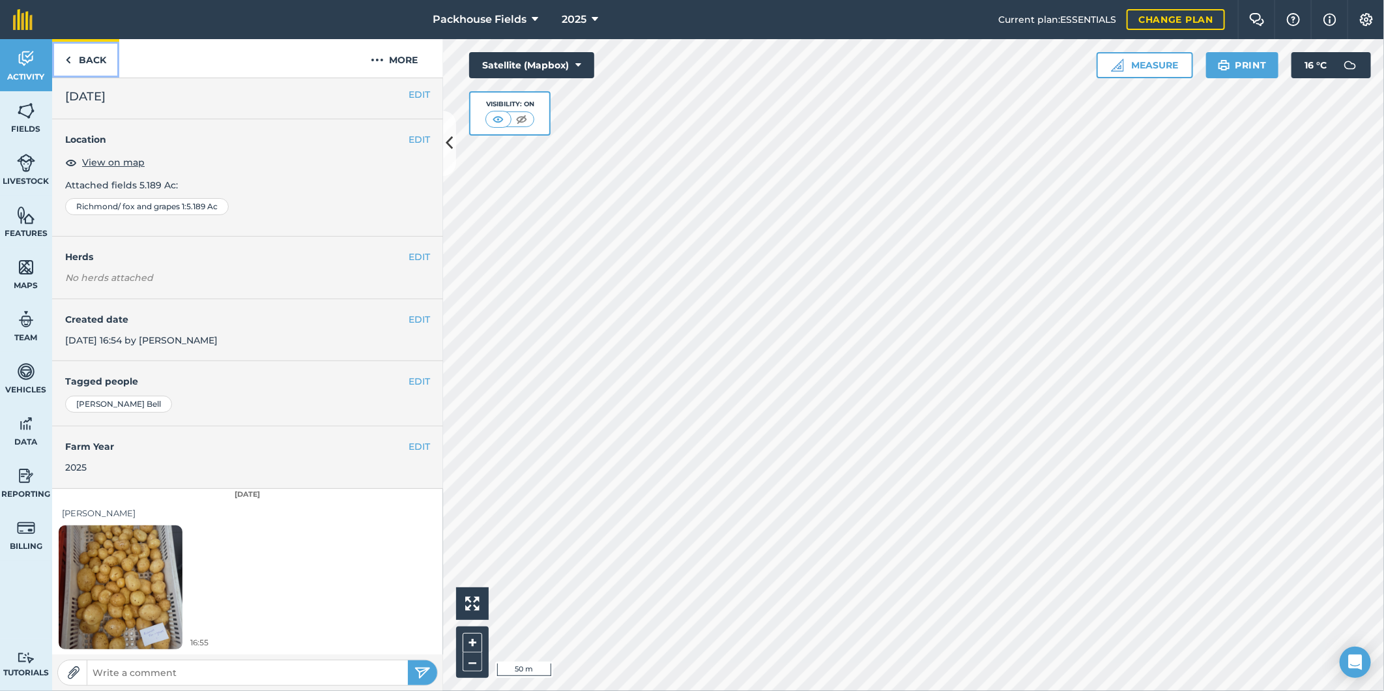
click at [87, 63] on link "Back" at bounding box center [85, 58] width 67 height 38
